Goal: Task Accomplishment & Management: Use online tool/utility

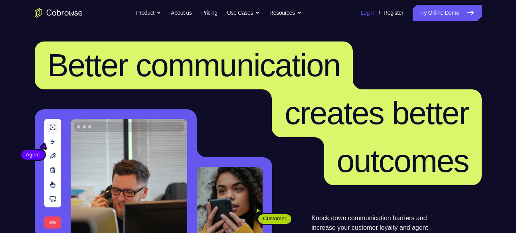
drag, startPoint x: 0, startPoint y: 0, endPoint x: 358, endPoint y: 11, distance: 358.4
click at [361, 11] on link "Log In" at bounding box center [368, 13] width 15 height 16
click at [429, 8] on link "Try Online Demo" at bounding box center [446, 13] width 69 height 16
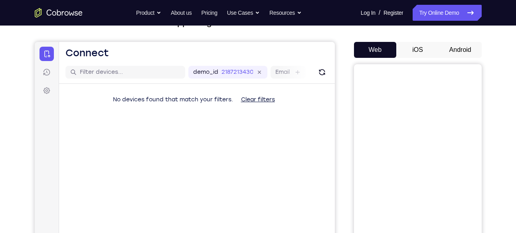
click at [455, 49] on button "Android" at bounding box center [460, 50] width 43 height 16
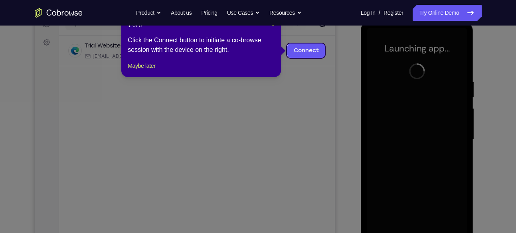
scroll to position [83, 0]
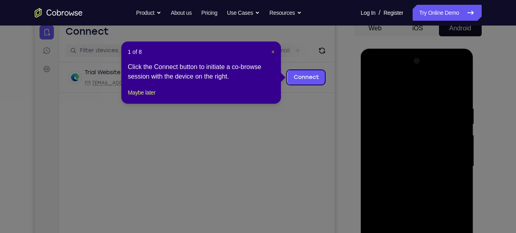
click at [274, 53] on span "×" at bounding box center [272, 52] width 3 height 6
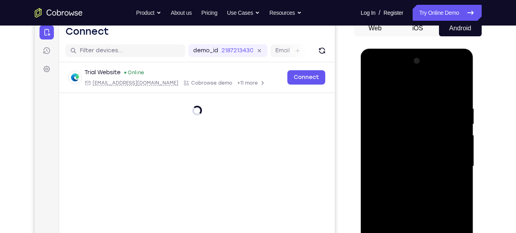
scroll to position [158, 0]
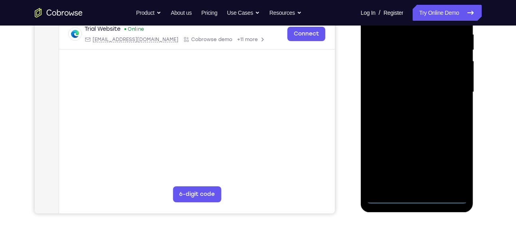
click at [416, 197] on div at bounding box center [417, 91] width 101 height 223
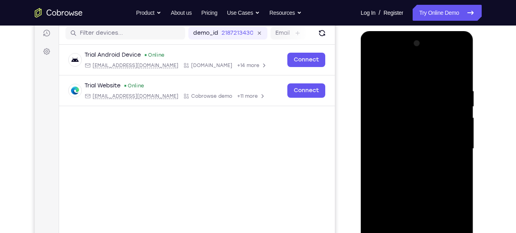
scroll to position [99, 0]
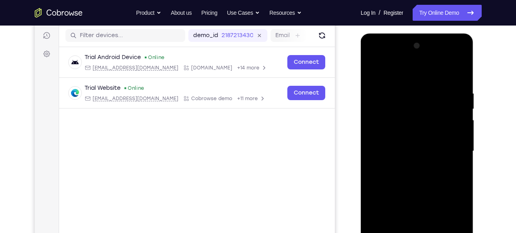
click at [452, 220] on div at bounding box center [417, 150] width 101 height 223
click at [372, 55] on div at bounding box center [417, 150] width 101 height 223
click at [452, 144] on div at bounding box center [417, 150] width 101 height 223
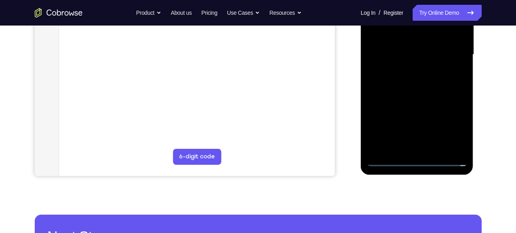
scroll to position [169, 0]
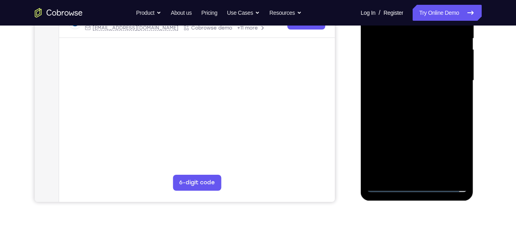
click at [408, 95] on div at bounding box center [417, 80] width 101 height 223
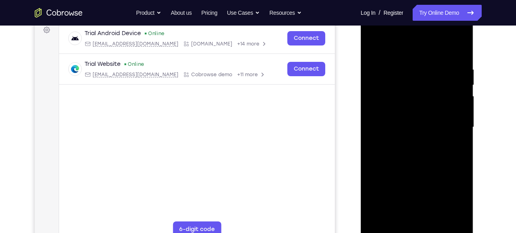
scroll to position [119, 0]
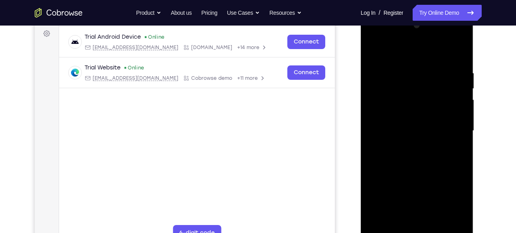
click at [408, 122] on div at bounding box center [417, 130] width 101 height 223
click at [394, 115] on div at bounding box center [417, 130] width 101 height 223
click at [410, 128] on div at bounding box center [417, 130] width 101 height 223
click at [411, 156] on div at bounding box center [417, 130] width 101 height 223
click at [421, 157] on div at bounding box center [417, 130] width 101 height 223
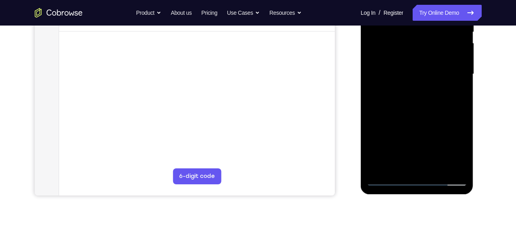
scroll to position [176, 0]
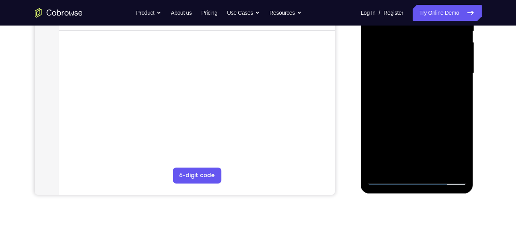
click at [410, 108] on div at bounding box center [417, 73] width 101 height 223
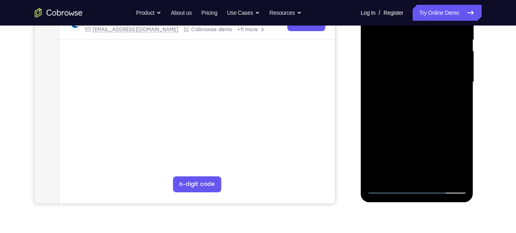
scroll to position [165, 0]
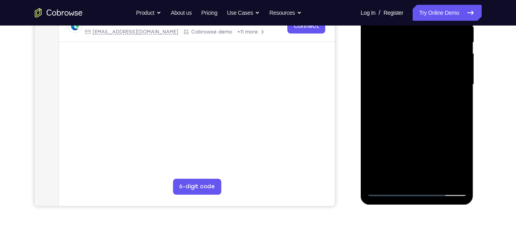
drag, startPoint x: 422, startPoint y: 125, endPoint x: 423, endPoint y: 103, distance: 22.0
click at [423, 103] on div at bounding box center [417, 84] width 101 height 223
click at [461, 100] on div at bounding box center [417, 84] width 101 height 223
click at [437, 177] on div at bounding box center [417, 84] width 101 height 223
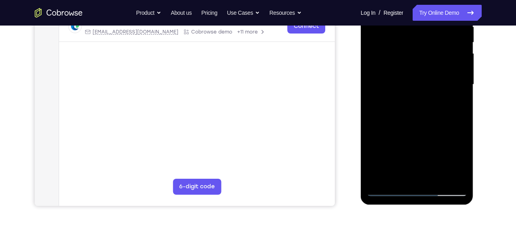
click at [416, 126] on div at bounding box center [417, 84] width 101 height 223
click at [416, 80] on div at bounding box center [417, 84] width 101 height 223
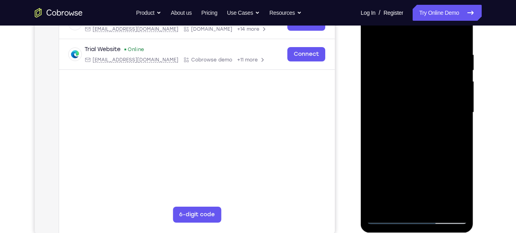
scroll to position [137, 0]
drag, startPoint x: 446, startPoint y: 85, endPoint x: 446, endPoint y: 134, distance: 49.9
click at [446, 134] on div at bounding box center [417, 112] width 101 height 223
drag, startPoint x: 440, startPoint y: 88, endPoint x: 437, endPoint y: 124, distance: 36.4
click at [437, 124] on div at bounding box center [417, 112] width 101 height 223
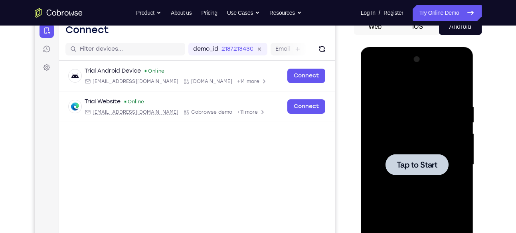
scroll to position [85, 0]
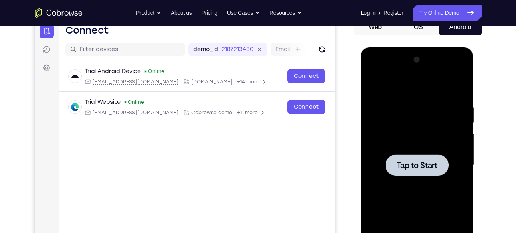
click at [426, 128] on div at bounding box center [417, 164] width 101 height 223
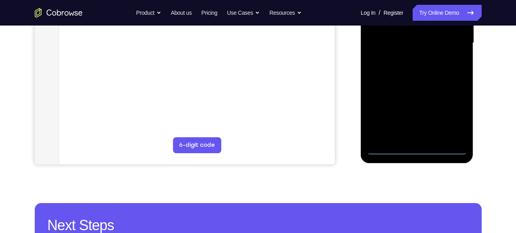
scroll to position [214, 0]
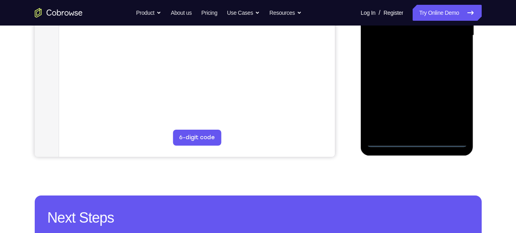
click at [420, 145] on div at bounding box center [417, 35] width 101 height 223
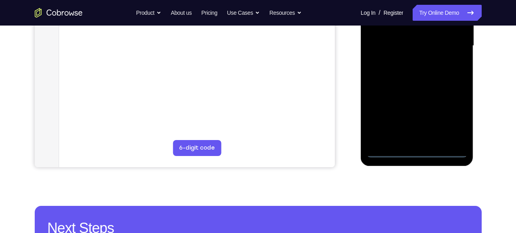
scroll to position [204, 0]
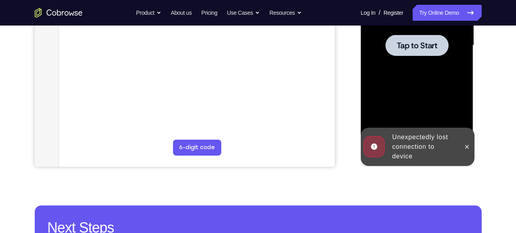
click at [413, 79] on div at bounding box center [417, 45] width 101 height 223
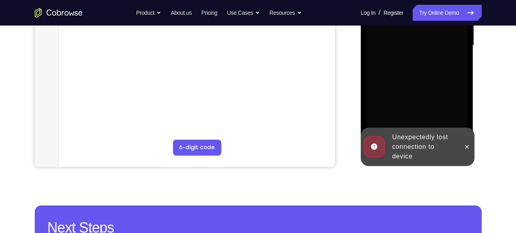
click at [413, 79] on div at bounding box center [417, 45] width 101 height 223
click at [465, 144] on icon at bounding box center [466, 147] width 6 height 6
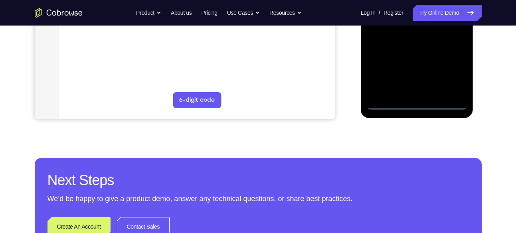
scroll to position [254, 0]
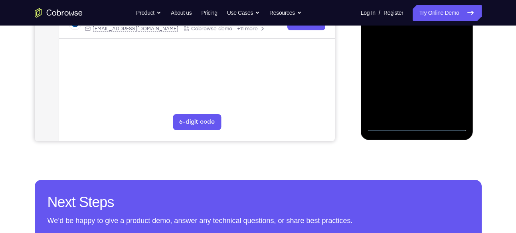
scroll to position [228, 0]
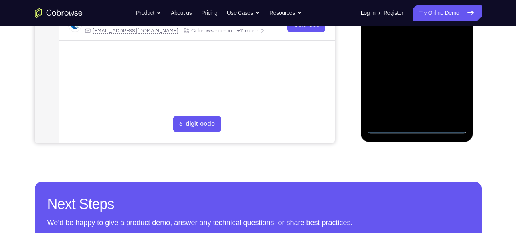
click at [451, 94] on div at bounding box center [417, 21] width 101 height 223
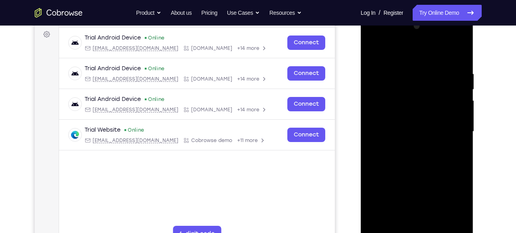
scroll to position [117, 0]
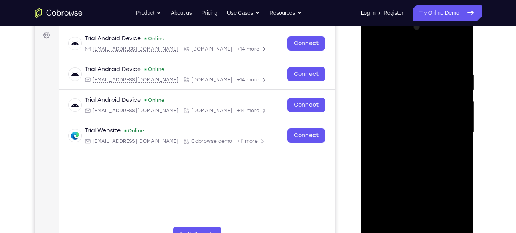
click at [371, 39] on div at bounding box center [417, 132] width 101 height 223
click at [448, 127] on div at bounding box center [417, 132] width 101 height 223
click at [409, 147] on div at bounding box center [417, 132] width 101 height 223
click at [400, 120] on div at bounding box center [417, 132] width 101 height 223
click at [394, 115] on div at bounding box center [417, 132] width 101 height 223
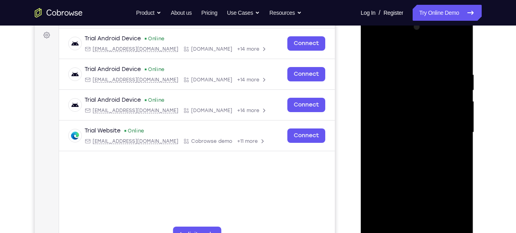
click at [407, 130] on div at bounding box center [417, 132] width 101 height 223
drag, startPoint x: 394, startPoint y: 77, endPoint x: 393, endPoint y: 66, distance: 11.2
click at [393, 66] on div at bounding box center [417, 132] width 101 height 223
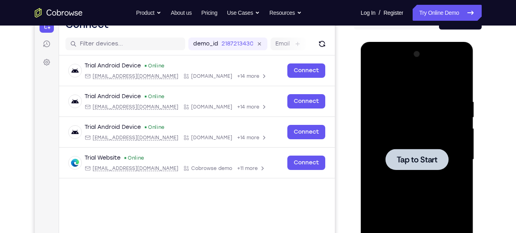
scroll to position [91, 0]
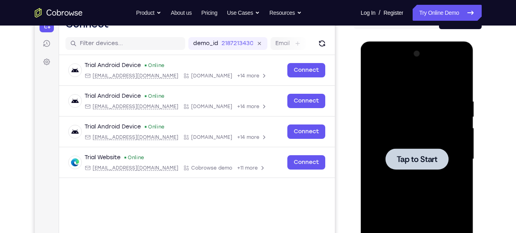
click at [420, 124] on div at bounding box center [417, 158] width 101 height 223
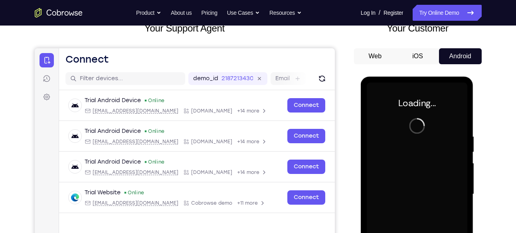
scroll to position [54, 0]
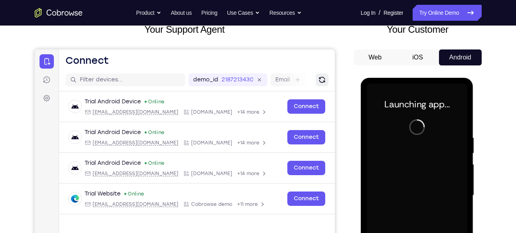
click at [321, 79] on icon "Refresh" at bounding box center [322, 80] width 8 height 8
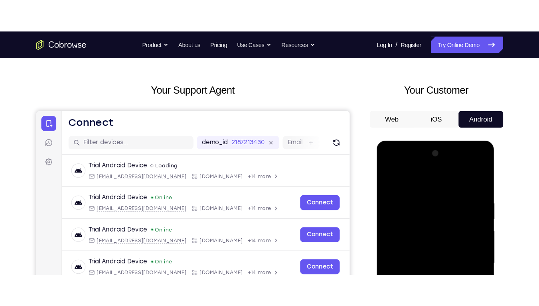
scroll to position [36, 0]
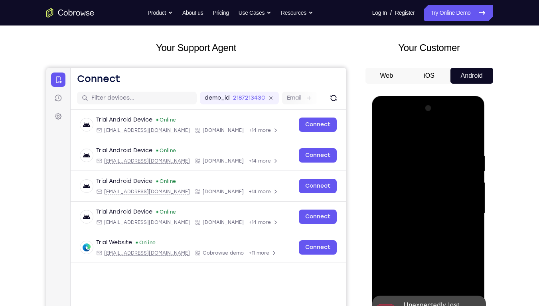
click at [501, 73] on div "Your Support Agent Your Customer Web iOS Android Next Steps We’d be happy to gi…" at bounding box center [269, 253] width 511 height 526
click at [478, 18] on link "Try Online Demo" at bounding box center [458, 13] width 69 height 16
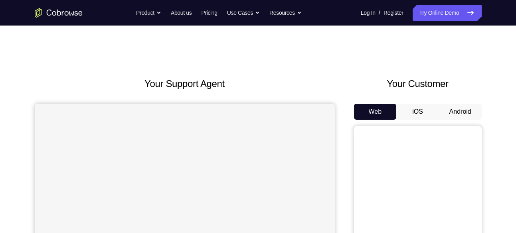
click at [466, 105] on button "Android" at bounding box center [460, 112] width 43 height 16
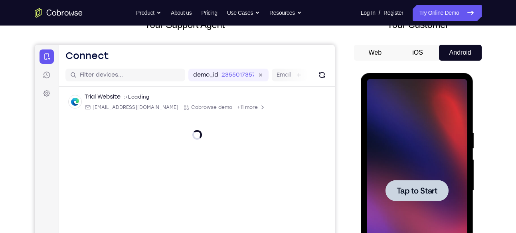
click at [432, 142] on div at bounding box center [417, 190] width 101 height 223
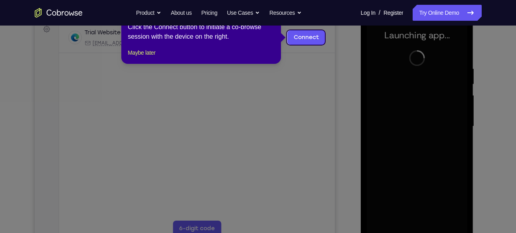
scroll to position [123, 0]
click at [311, 32] on link "Connect" at bounding box center [306, 38] width 38 height 14
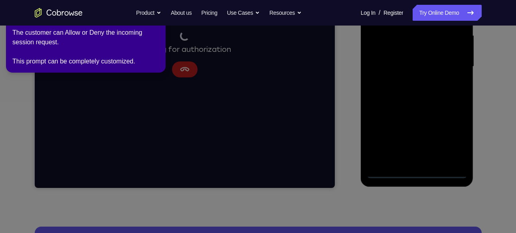
scroll to position [190, 0]
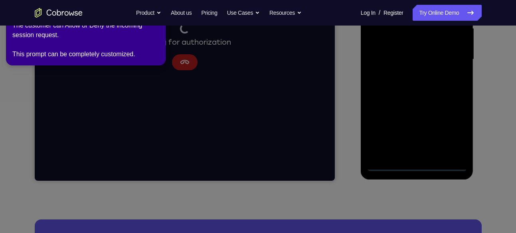
click at [39, 114] on icon at bounding box center [259, 115] width 525 height 236
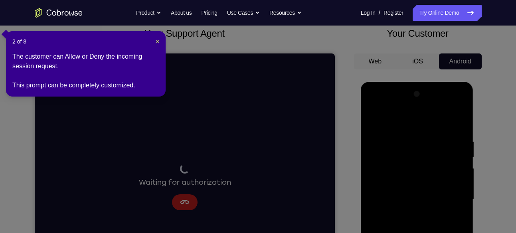
scroll to position [41, 0]
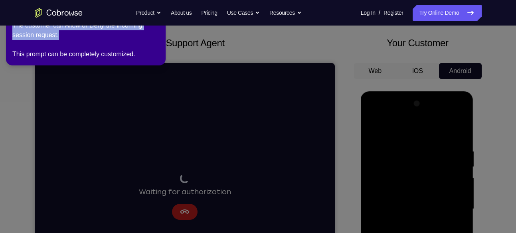
drag, startPoint x: 147, startPoint y: 37, endPoint x: 140, endPoint y: 87, distance: 50.3
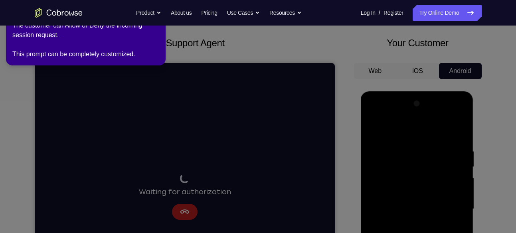
click at [294, 47] on icon at bounding box center [259, 115] width 525 height 236
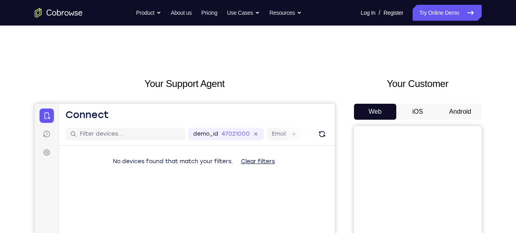
click at [475, 114] on button "Android" at bounding box center [460, 112] width 43 height 16
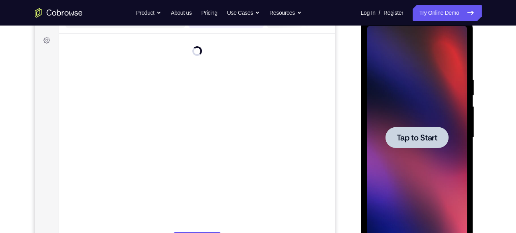
scroll to position [120, 0]
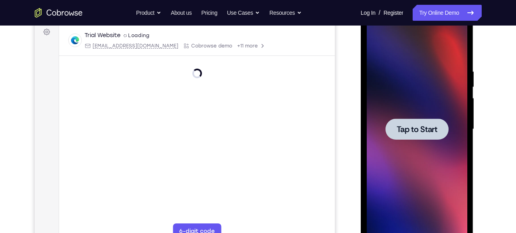
click at [404, 80] on div at bounding box center [417, 129] width 101 height 223
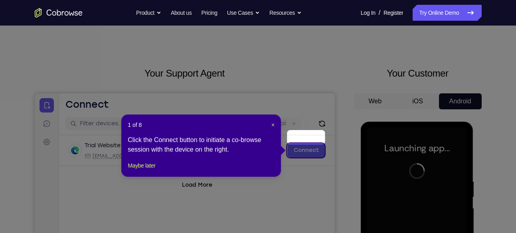
scroll to position [0, 0]
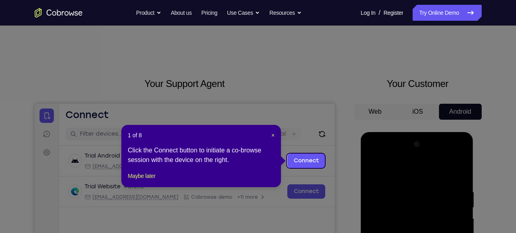
click at [307, 159] on link "Connect" at bounding box center [306, 161] width 38 height 14
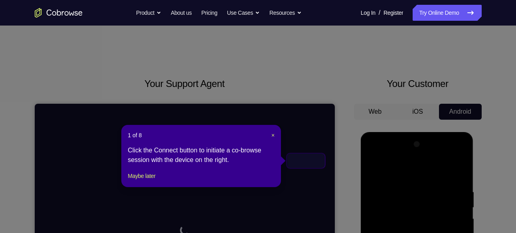
click at [269, 135] on header "1 of 8 ×" at bounding box center [201, 135] width 147 height 8
click at [272, 134] on span "×" at bounding box center [272, 135] width 3 height 6
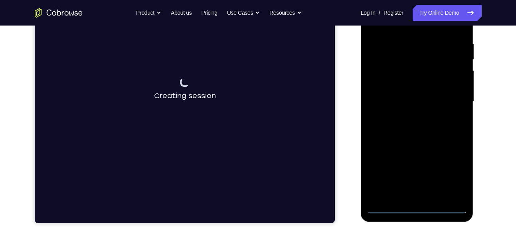
scroll to position [148, 0]
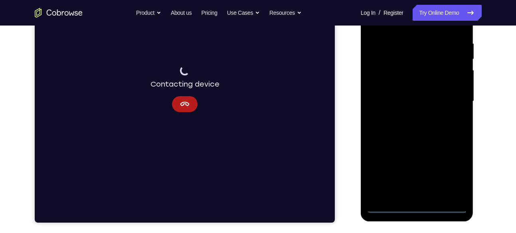
click at [419, 208] on div at bounding box center [417, 101] width 101 height 223
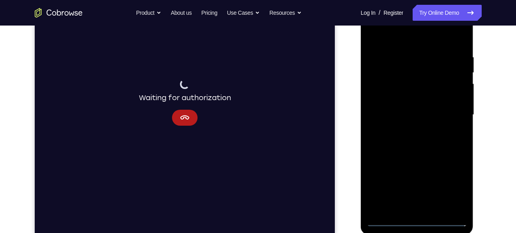
scroll to position [134, 0]
click at [432, 128] on div at bounding box center [417, 115] width 101 height 223
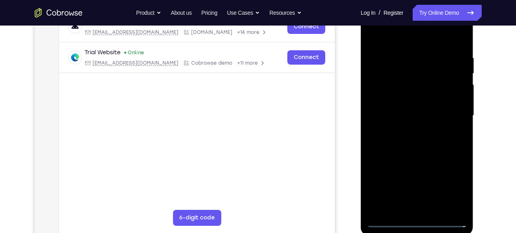
click at [417, 219] on div at bounding box center [417, 115] width 101 height 223
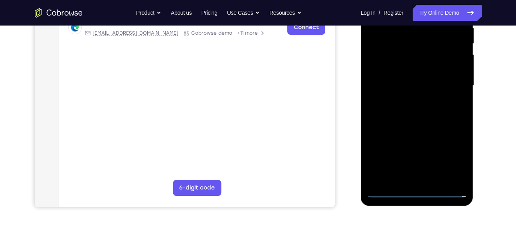
scroll to position [162, 0]
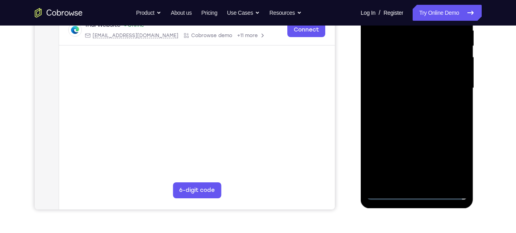
click at [452, 155] on div at bounding box center [417, 87] width 101 height 223
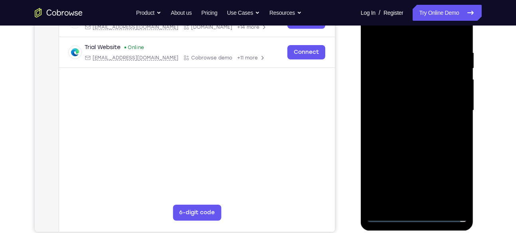
scroll to position [107, 0]
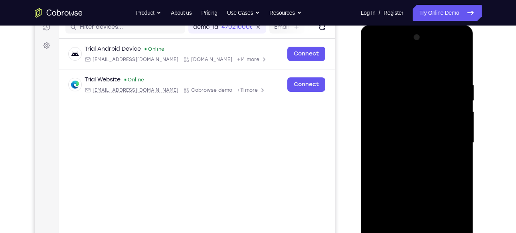
click at [375, 47] on div at bounding box center [417, 142] width 101 height 223
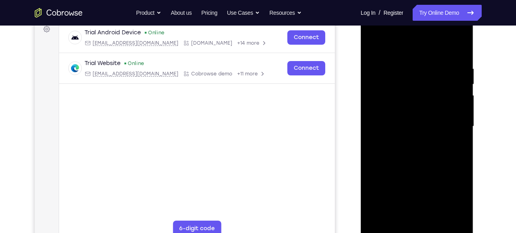
click at [448, 126] on div at bounding box center [417, 126] width 101 height 223
click at [409, 142] on div at bounding box center [417, 126] width 101 height 223
click at [396, 114] on div at bounding box center [417, 126] width 101 height 223
click at [400, 108] on div at bounding box center [417, 126] width 101 height 223
click at [402, 122] on div at bounding box center [417, 126] width 101 height 223
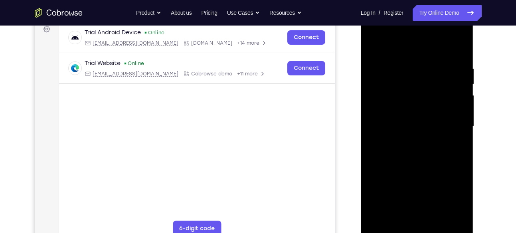
click at [402, 122] on div at bounding box center [417, 126] width 101 height 223
click at [418, 128] on div at bounding box center [417, 126] width 101 height 223
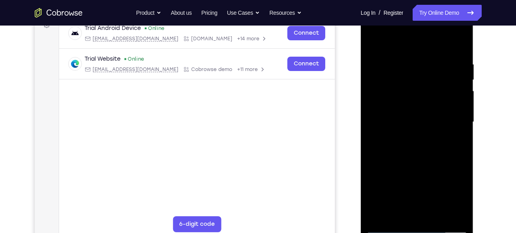
scroll to position [128, 0]
click at [436, 112] on div at bounding box center [417, 121] width 101 height 223
click at [461, 55] on div at bounding box center [417, 121] width 101 height 223
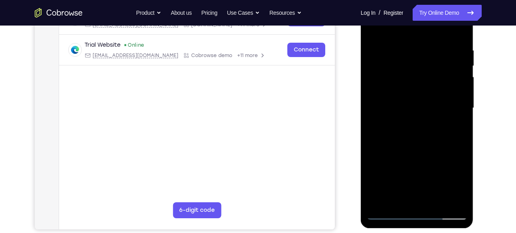
scroll to position [141, 0]
drag, startPoint x: 425, startPoint y: 160, endPoint x: 425, endPoint y: 82, distance: 78.2
click at [425, 82] on div at bounding box center [417, 108] width 101 height 223
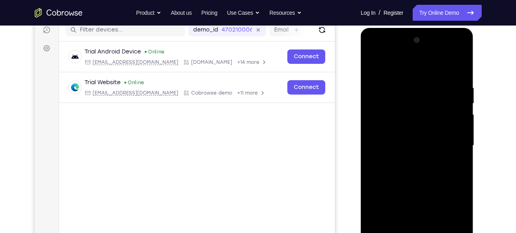
scroll to position [105, 0]
drag, startPoint x: 440, startPoint y: 147, endPoint x: 444, endPoint y: 116, distance: 31.3
click at [444, 116] on div at bounding box center [417, 145] width 101 height 223
drag, startPoint x: 434, startPoint y: 127, endPoint x: 438, endPoint y: 88, distance: 39.7
click at [438, 88] on div at bounding box center [417, 145] width 101 height 223
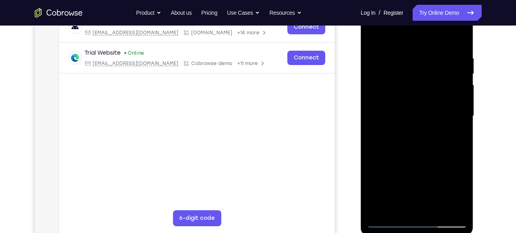
scroll to position [134, 0]
drag, startPoint x: 429, startPoint y: 96, endPoint x: 428, endPoint y: 167, distance: 71.0
click at [428, 167] on div at bounding box center [417, 115] width 101 height 223
drag, startPoint x: 443, startPoint y: 70, endPoint x: 444, endPoint y: 170, distance: 99.7
click at [444, 170] on div at bounding box center [417, 115] width 101 height 223
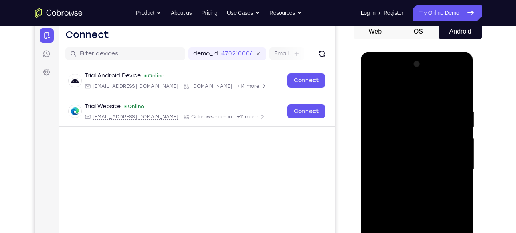
scroll to position [80, 0]
drag, startPoint x: 452, startPoint y: 138, endPoint x: 457, endPoint y: 185, distance: 47.7
click at [457, 185] on div at bounding box center [417, 169] width 101 height 223
click at [465, 85] on div at bounding box center [417, 169] width 101 height 223
click at [371, 89] on div at bounding box center [417, 169] width 101 height 223
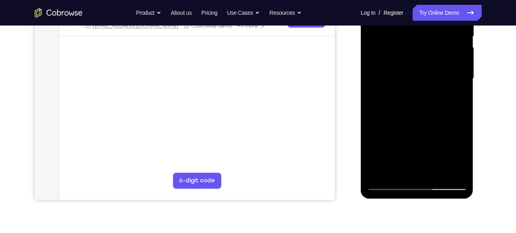
scroll to position [172, 0]
click at [433, 170] on div at bounding box center [417, 77] width 101 height 223
click at [410, 118] on div at bounding box center [417, 77] width 101 height 223
click at [414, 67] on div at bounding box center [417, 77] width 101 height 223
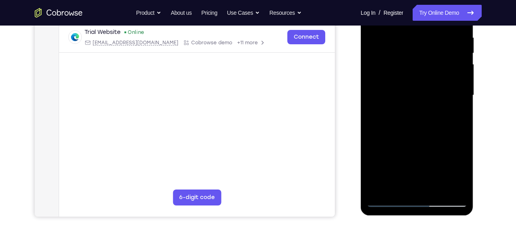
scroll to position [153, 0]
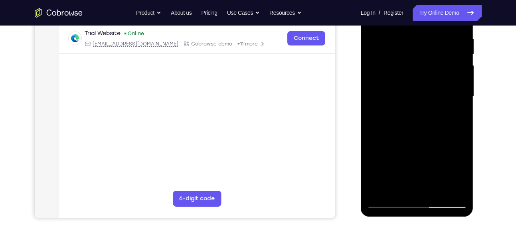
click at [411, 89] on div at bounding box center [417, 96] width 101 height 223
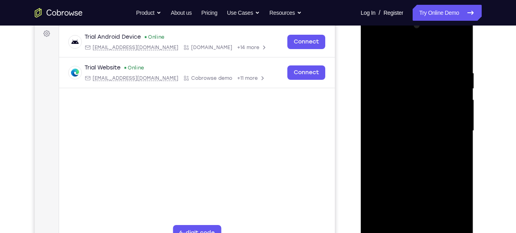
scroll to position [118, 0]
click at [417, 124] on div at bounding box center [417, 131] width 101 height 223
click at [396, 224] on div at bounding box center [417, 131] width 101 height 223
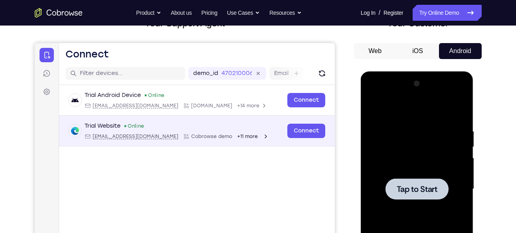
scroll to position [0, 0]
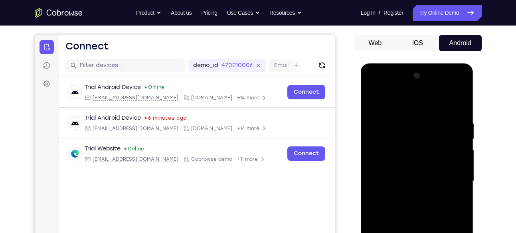
scroll to position [132, 0]
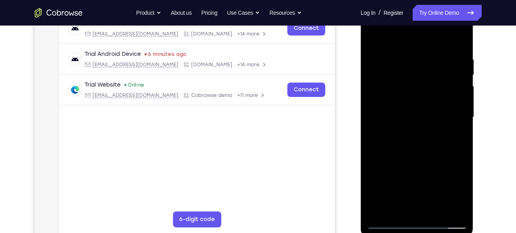
click at [415, 220] on div at bounding box center [417, 117] width 101 height 223
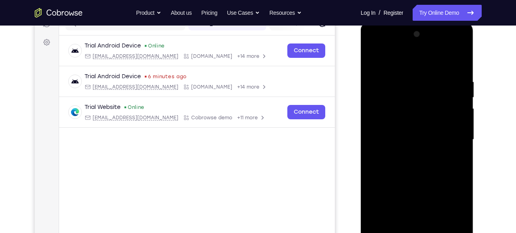
click at [454, 211] on div at bounding box center [417, 139] width 101 height 223
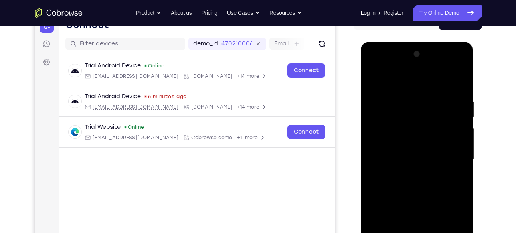
scroll to position [108, 0]
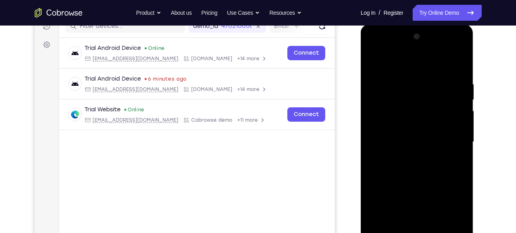
click at [373, 45] on div at bounding box center [417, 141] width 101 height 223
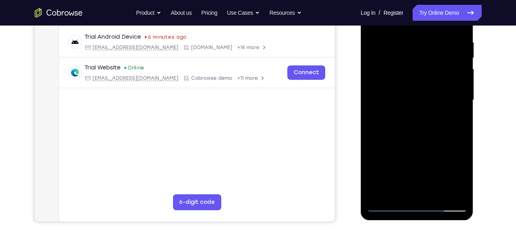
scroll to position [148, 0]
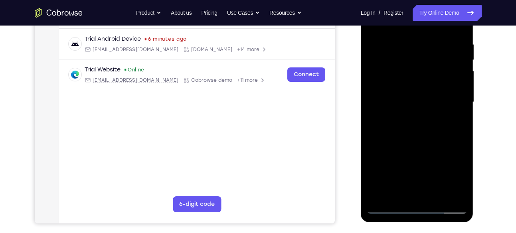
click at [449, 101] on div at bounding box center [417, 101] width 101 height 223
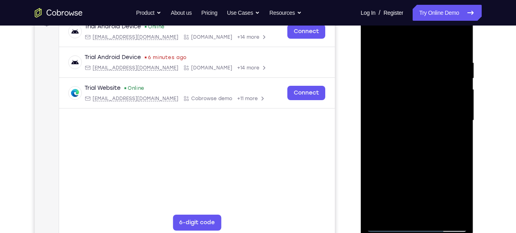
scroll to position [130, 0]
click at [405, 133] on div at bounding box center [417, 119] width 101 height 223
click at [405, 115] on div at bounding box center [417, 119] width 101 height 223
click at [392, 106] on div at bounding box center [417, 119] width 101 height 223
click at [396, 120] on div at bounding box center [417, 119] width 101 height 223
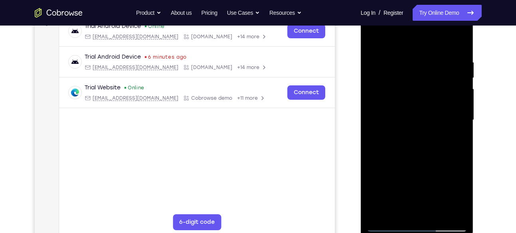
click at [405, 146] on div at bounding box center [417, 119] width 101 height 223
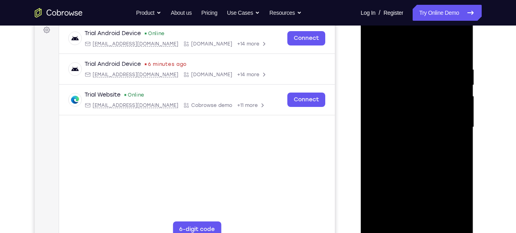
scroll to position [122, 0]
click at [422, 158] on div at bounding box center [417, 127] width 101 height 223
click at [404, 65] on div at bounding box center [417, 127] width 101 height 223
click at [455, 130] on div at bounding box center [417, 127] width 101 height 223
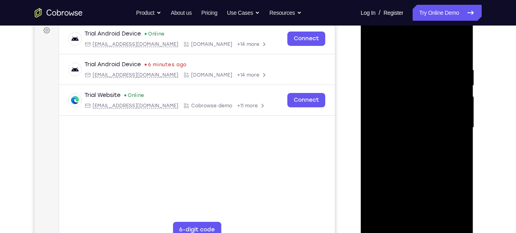
click at [455, 130] on div at bounding box center [417, 127] width 101 height 223
click at [465, 47] on div at bounding box center [417, 127] width 101 height 223
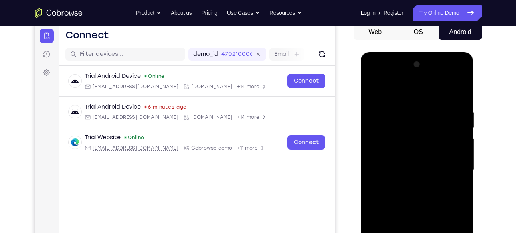
scroll to position [79, 0]
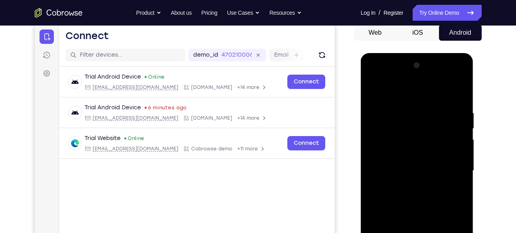
click at [461, 108] on div at bounding box center [417, 170] width 101 height 223
click at [435, 93] on div at bounding box center [417, 170] width 101 height 223
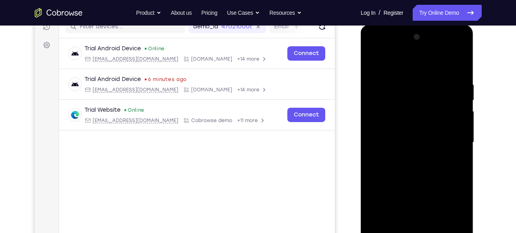
scroll to position [110, 0]
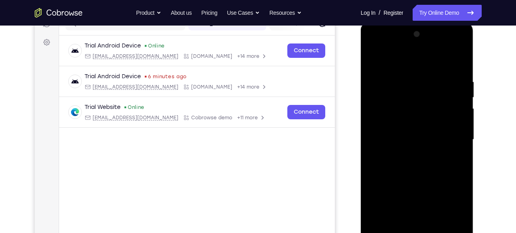
click at [451, 135] on div at bounding box center [417, 139] width 101 height 223
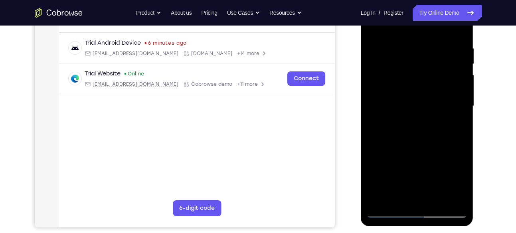
scroll to position [144, 0]
drag, startPoint x: 455, startPoint y: 141, endPoint x: 404, endPoint y: 141, distance: 50.7
click at [404, 141] on div at bounding box center [417, 105] width 101 height 223
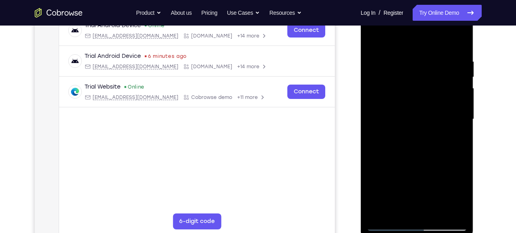
scroll to position [130, 0]
drag, startPoint x: 370, startPoint y: 184, endPoint x: 398, endPoint y: 154, distance: 40.9
click at [398, 154] on div at bounding box center [417, 119] width 101 height 223
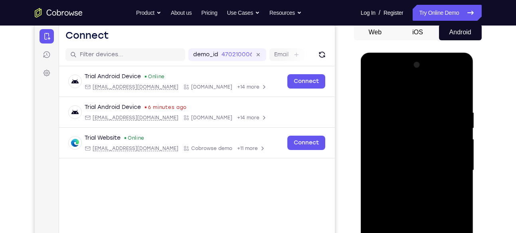
scroll to position [79, 0]
click at [459, 89] on div at bounding box center [417, 170] width 101 height 223
click at [462, 89] on div at bounding box center [417, 170] width 101 height 223
click at [436, 91] on div at bounding box center [417, 170] width 101 height 223
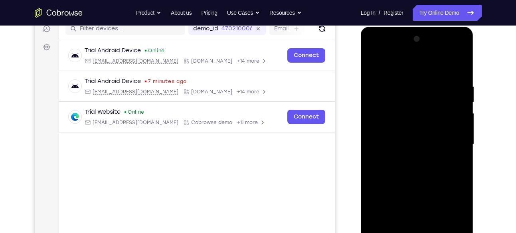
scroll to position [89, 0]
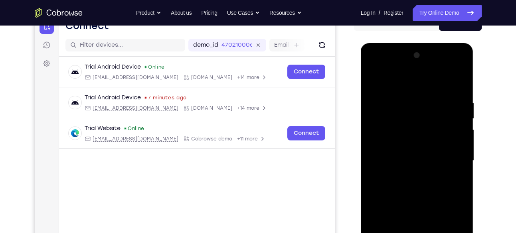
click at [436, 84] on div at bounding box center [417, 160] width 101 height 223
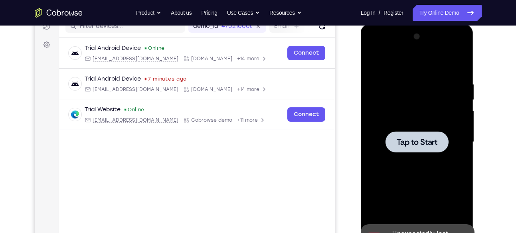
scroll to position [108, 0]
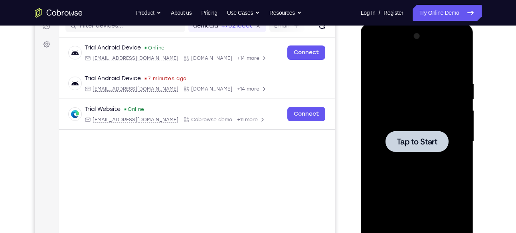
click at [392, 85] on div at bounding box center [417, 141] width 101 height 223
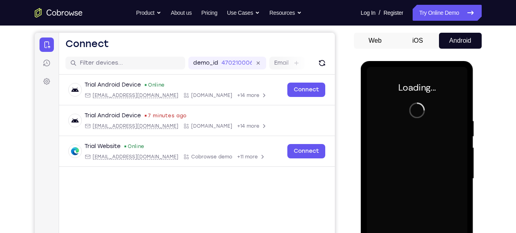
scroll to position [67, 0]
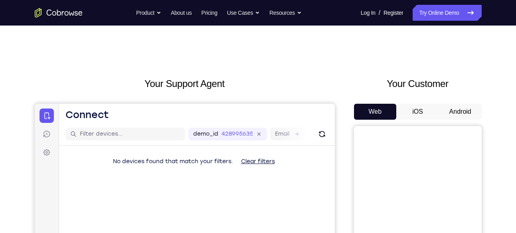
click at [466, 105] on button "Android" at bounding box center [460, 112] width 43 height 16
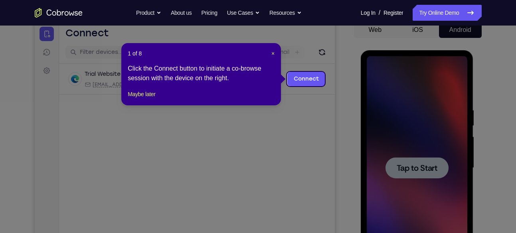
scroll to position [81, 0]
click at [271, 53] on span "×" at bounding box center [272, 54] width 3 height 6
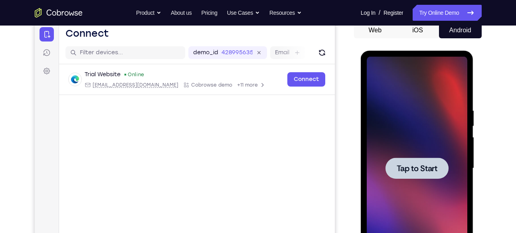
click at [399, 157] on div at bounding box center [417, 168] width 101 height 223
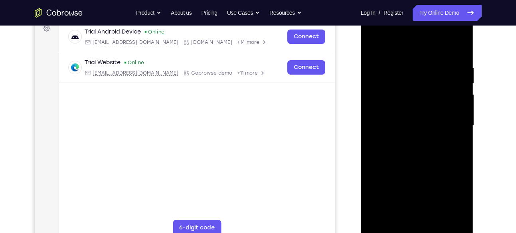
scroll to position [125, 0]
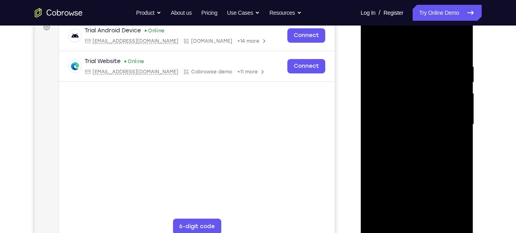
click at [417, 227] on div at bounding box center [417, 124] width 101 height 223
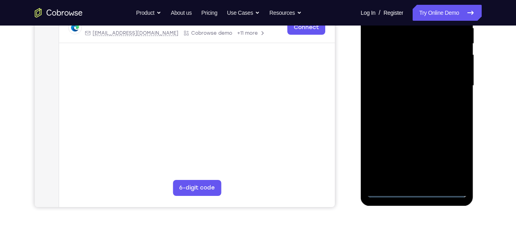
scroll to position [167, 0]
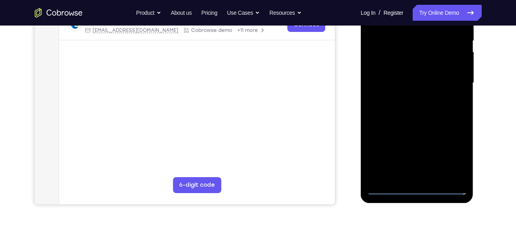
click at [416, 187] on div at bounding box center [417, 82] width 101 height 223
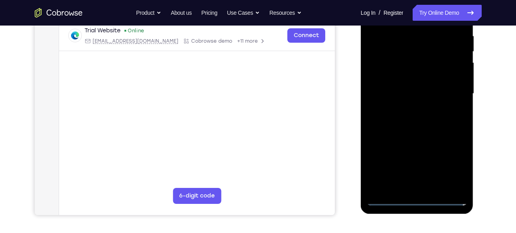
scroll to position [156, 0]
click at [454, 164] on div at bounding box center [417, 93] width 101 height 223
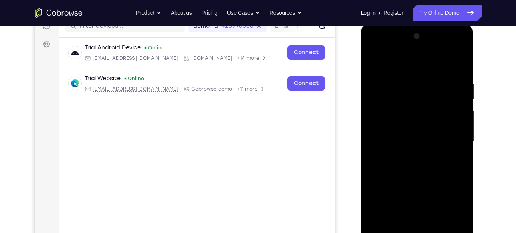
scroll to position [108, 0]
click at [373, 48] on div at bounding box center [417, 141] width 101 height 223
click at [453, 139] on div at bounding box center [417, 141] width 101 height 223
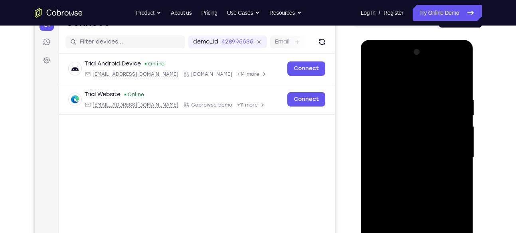
scroll to position [92, 0]
